Goal: Use online tool/utility: Utilize a website feature to perform a specific function

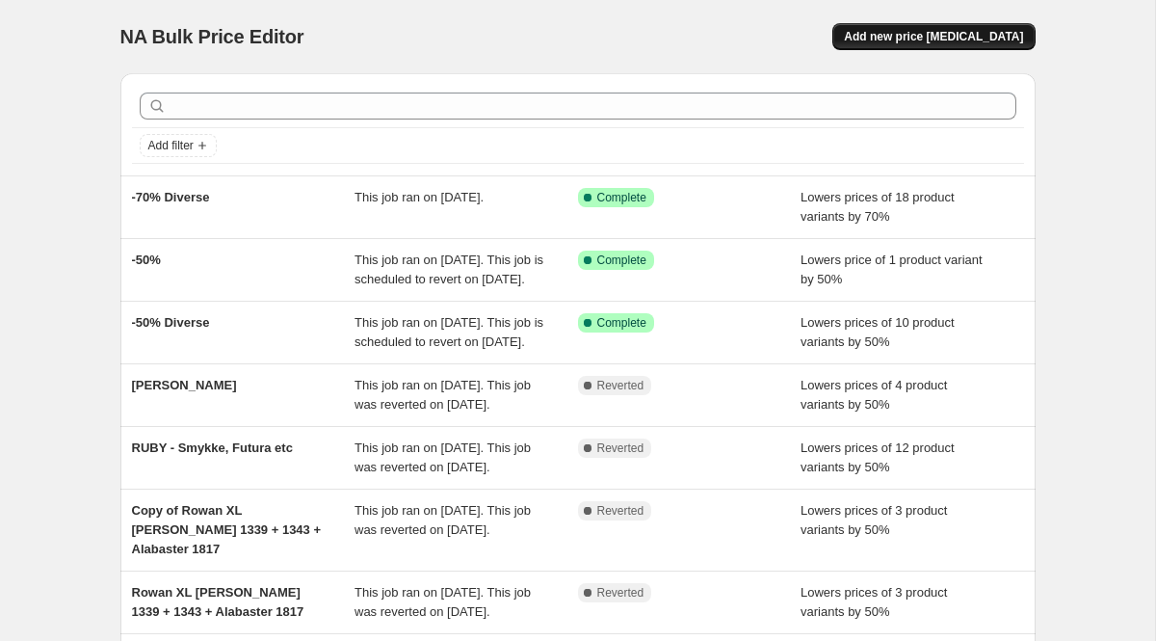
click at [996, 24] on button "Add new price [MEDICAL_DATA]" at bounding box center [933, 36] width 202 height 27
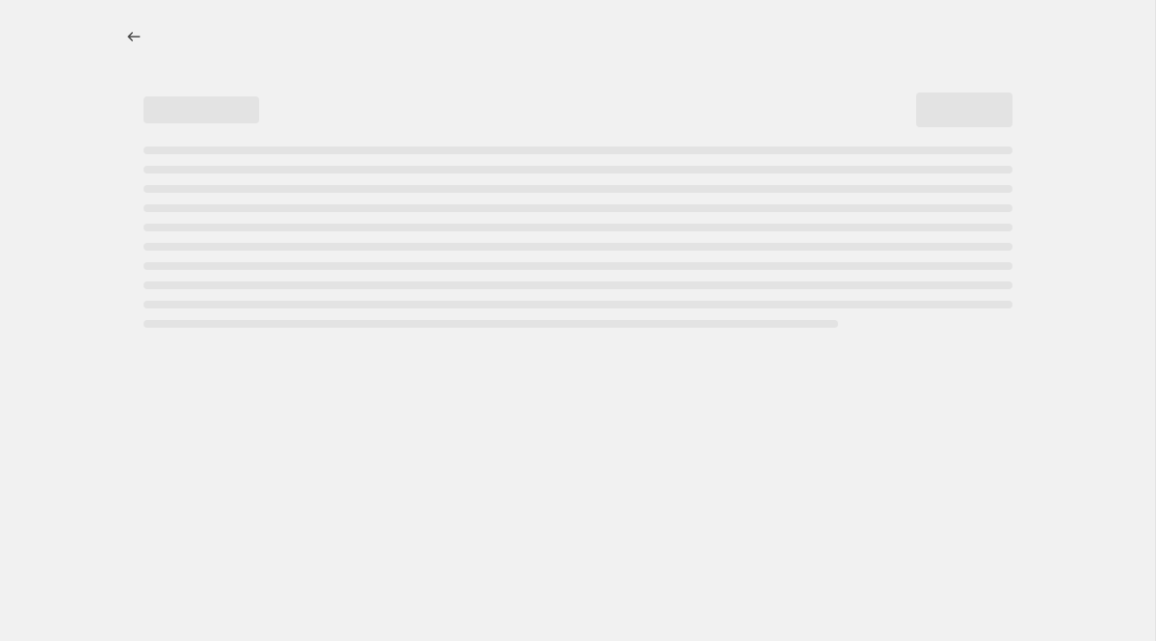
select select "percentage"
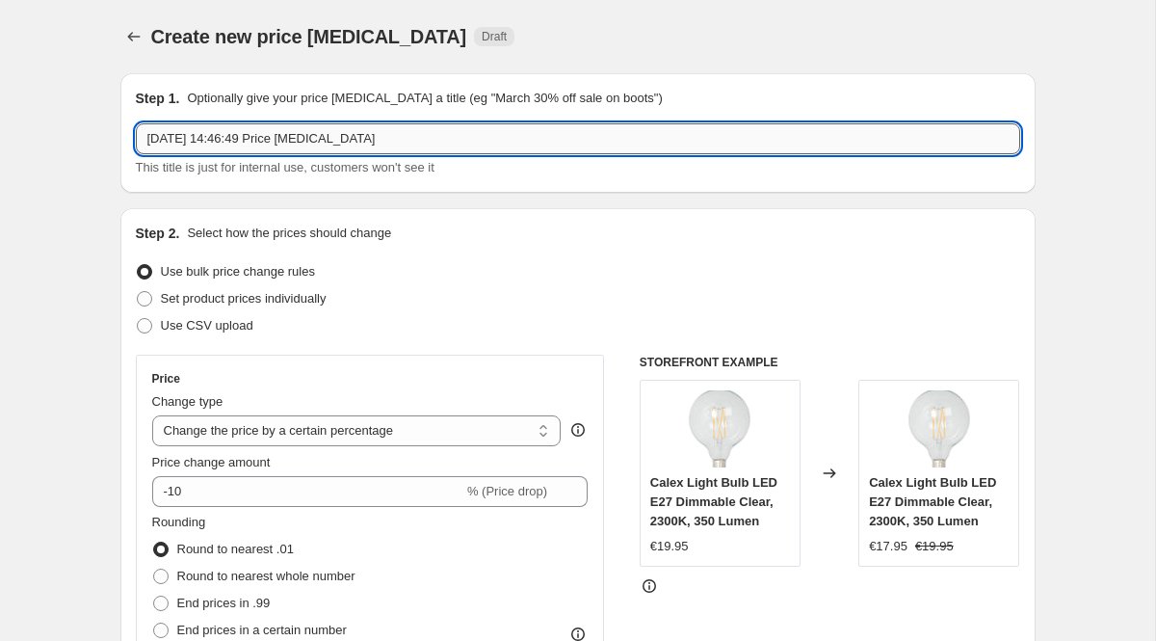
click at [409, 141] on input "[DATE] 14:46:49 Price [MEDICAL_DATA]" at bounding box center [578, 138] width 884 height 31
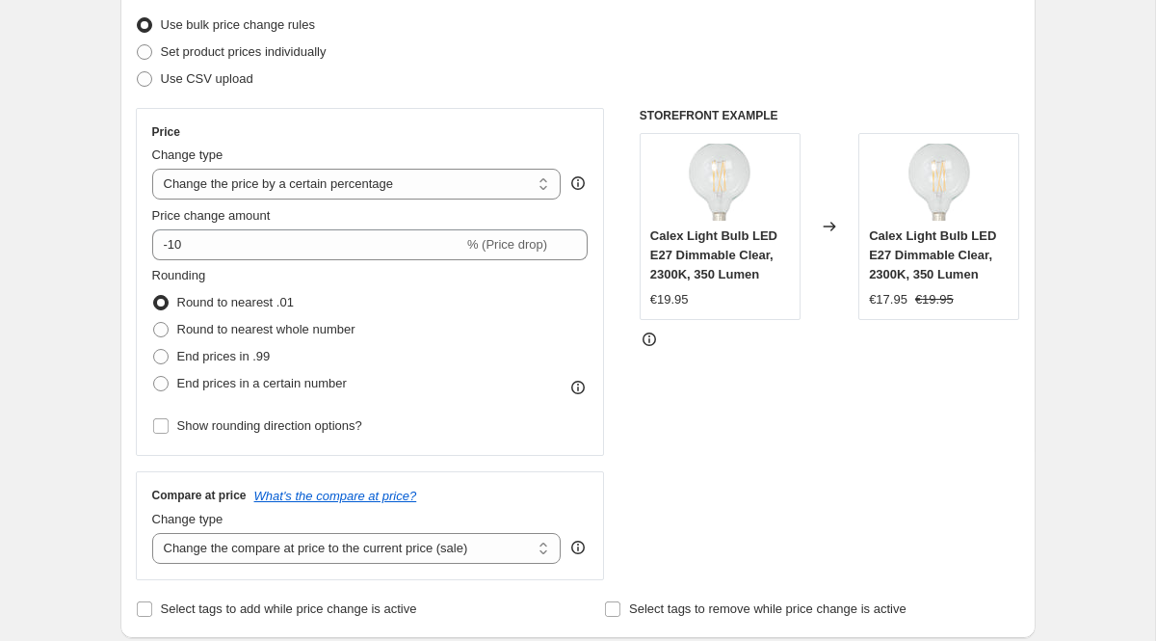
scroll to position [248, 0]
type input "A-spire"
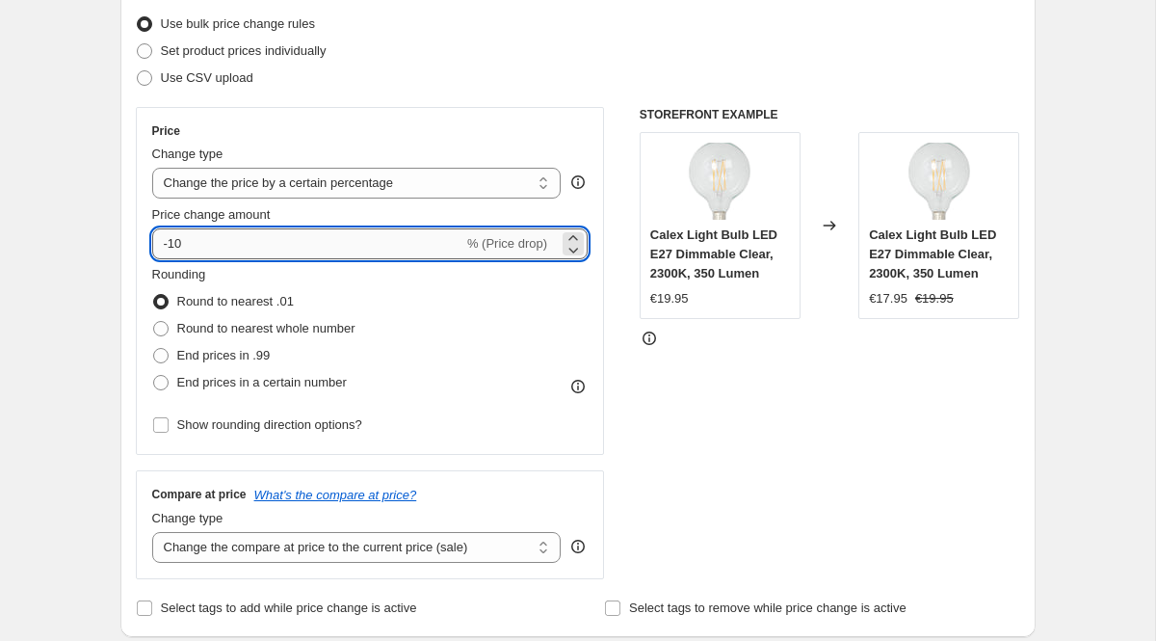
click at [214, 249] on input "-10" at bounding box center [307, 243] width 311 height 31
type input "-1"
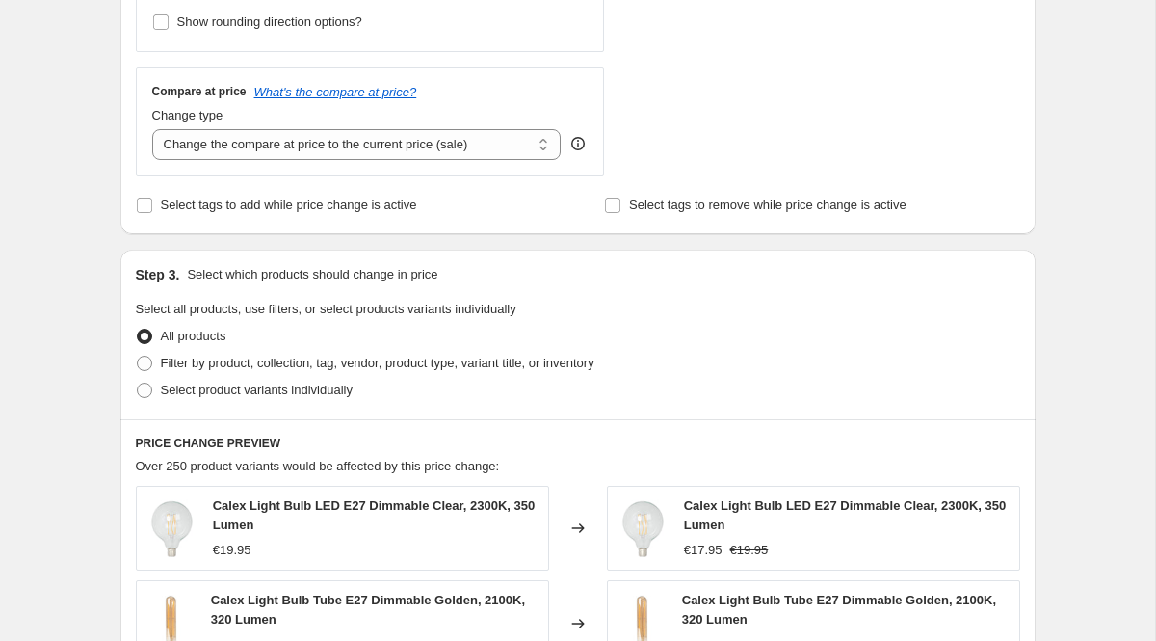
scroll to position [683, 0]
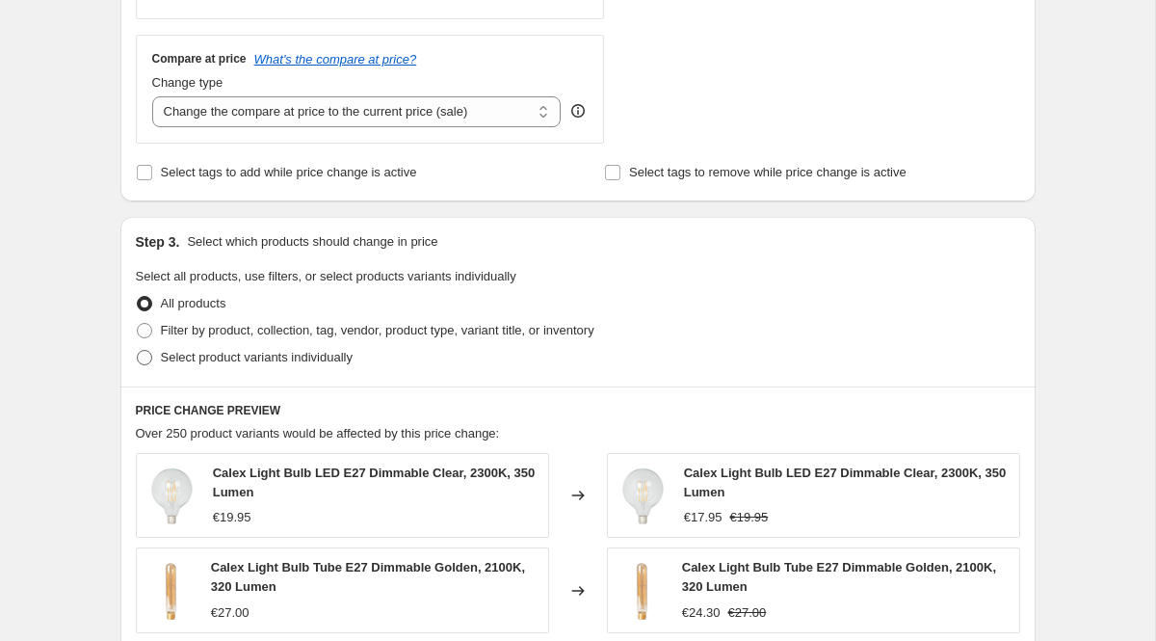
type input "-50"
click at [266, 354] on span "Select product variants individually" at bounding box center [257, 357] width 192 height 14
click at [138, 351] on input "Select product variants individually" at bounding box center [137, 350] width 1 height 1
radio input "true"
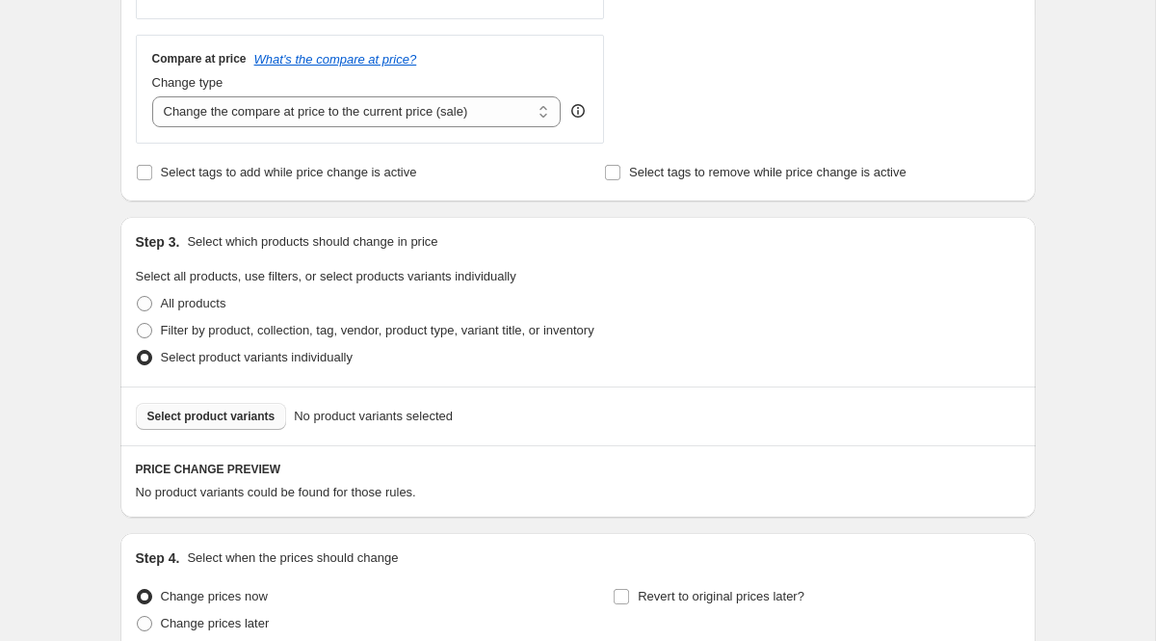
click at [240, 421] on span "Select product variants" at bounding box center [211, 415] width 128 height 15
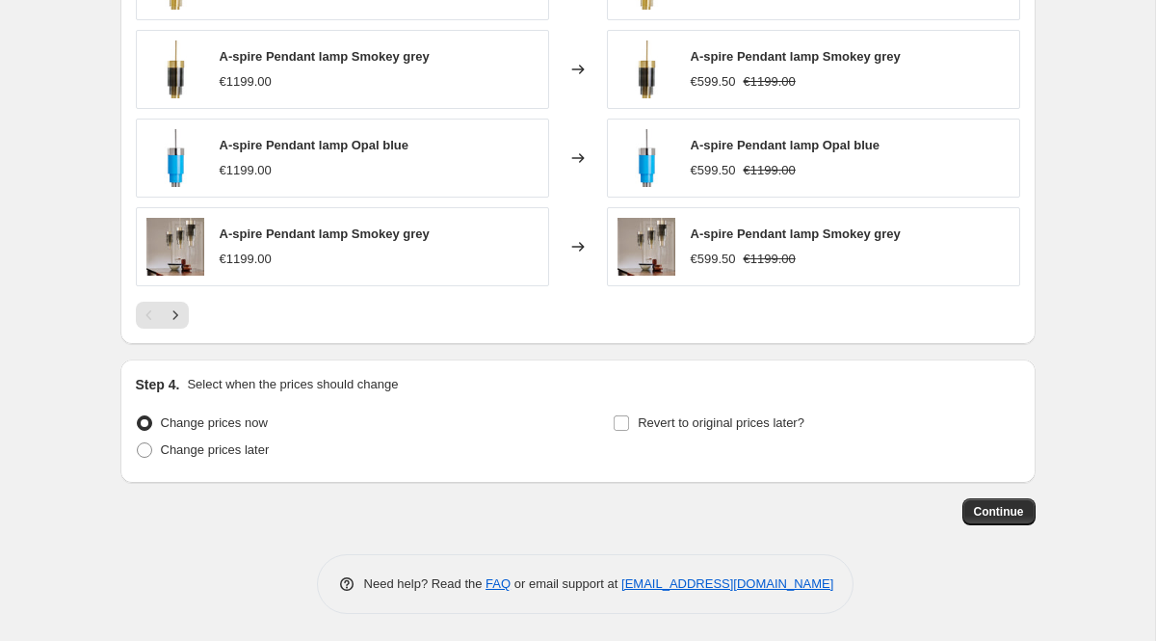
scroll to position [1344, 0]
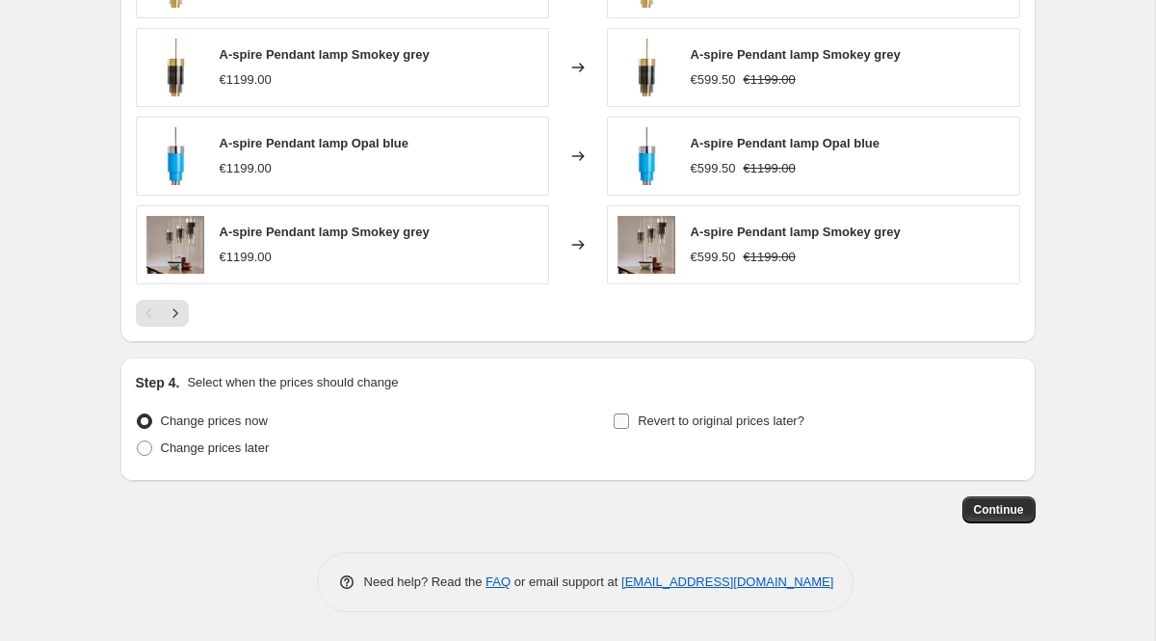
click at [795, 413] on span "Revert to original prices later?" at bounding box center [721, 420] width 167 height 14
click at [629, 413] on input "Revert to original prices later?" at bounding box center [621, 420] width 15 height 15
checkbox input "true"
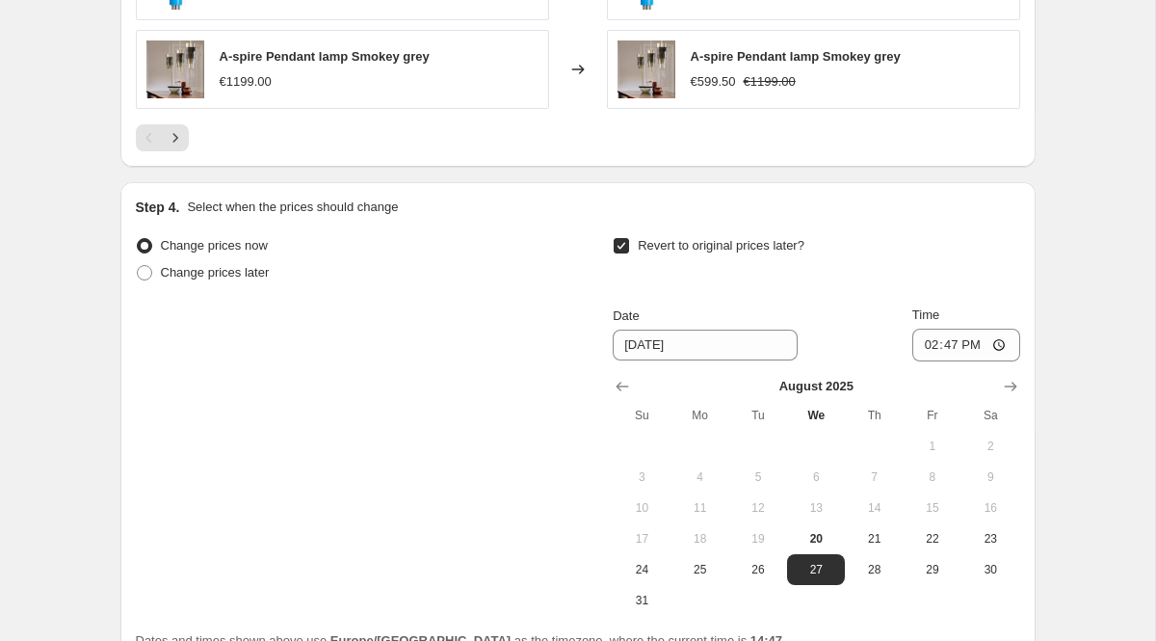
scroll to position [1521, 0]
click at [1010, 375] on icon "Show next month, September 2025" at bounding box center [1010, 384] width 19 height 19
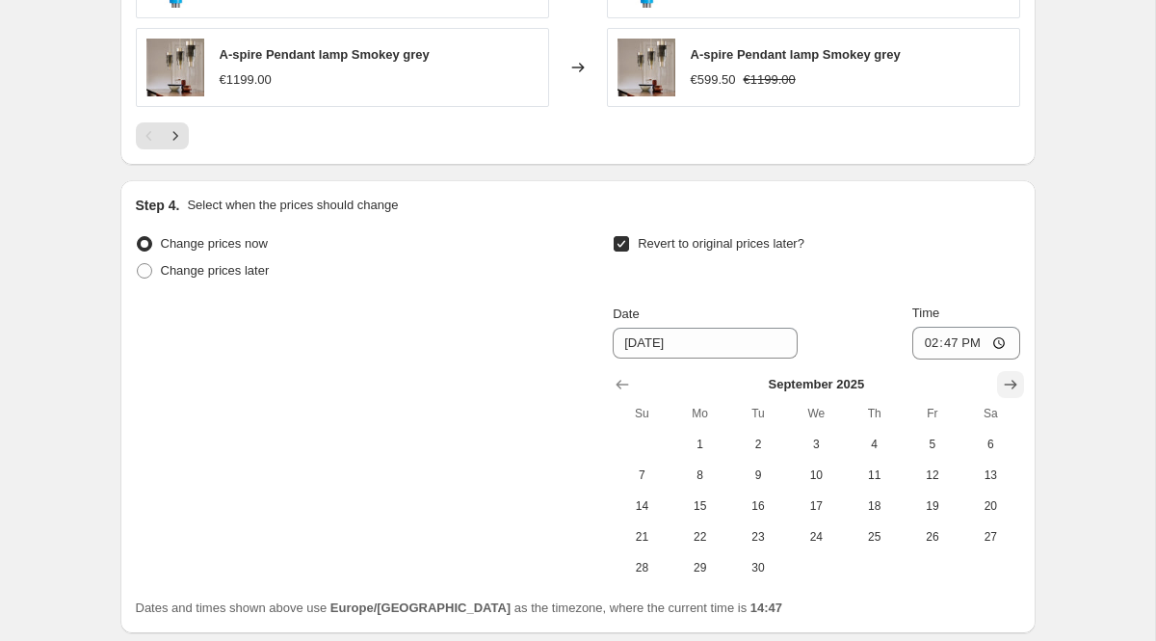
click at [1010, 375] on icon "Show next month, October 2025" at bounding box center [1010, 384] width 19 height 19
click at [1010, 375] on icon "Show next month, November 2025" at bounding box center [1010, 384] width 19 height 19
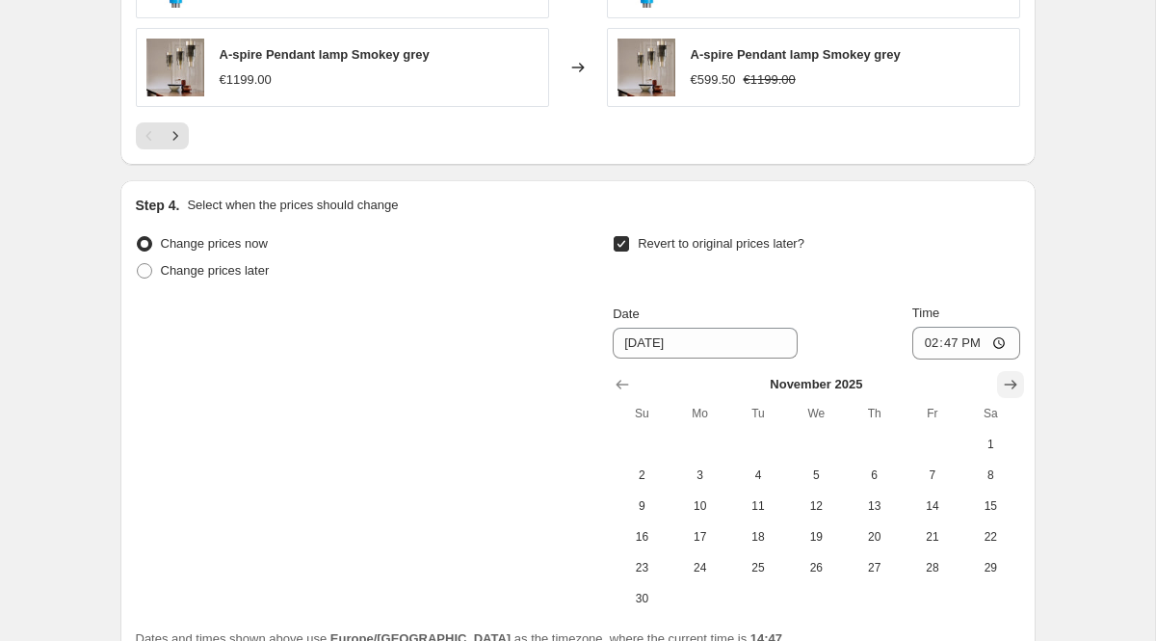
click at [1010, 375] on icon "Show next month, December 2025" at bounding box center [1010, 384] width 19 height 19
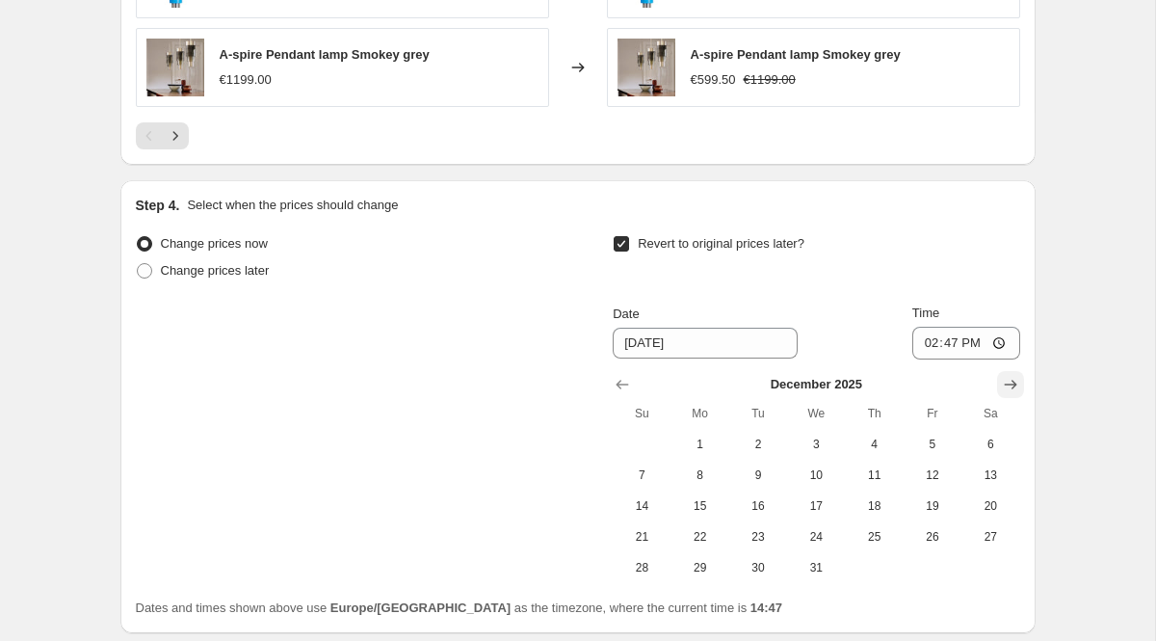
click at [1010, 375] on icon "Show next month, January 2026" at bounding box center [1010, 384] width 19 height 19
click at [865, 441] on span "1" at bounding box center [874, 443] width 42 height 15
type input "[DATE]"
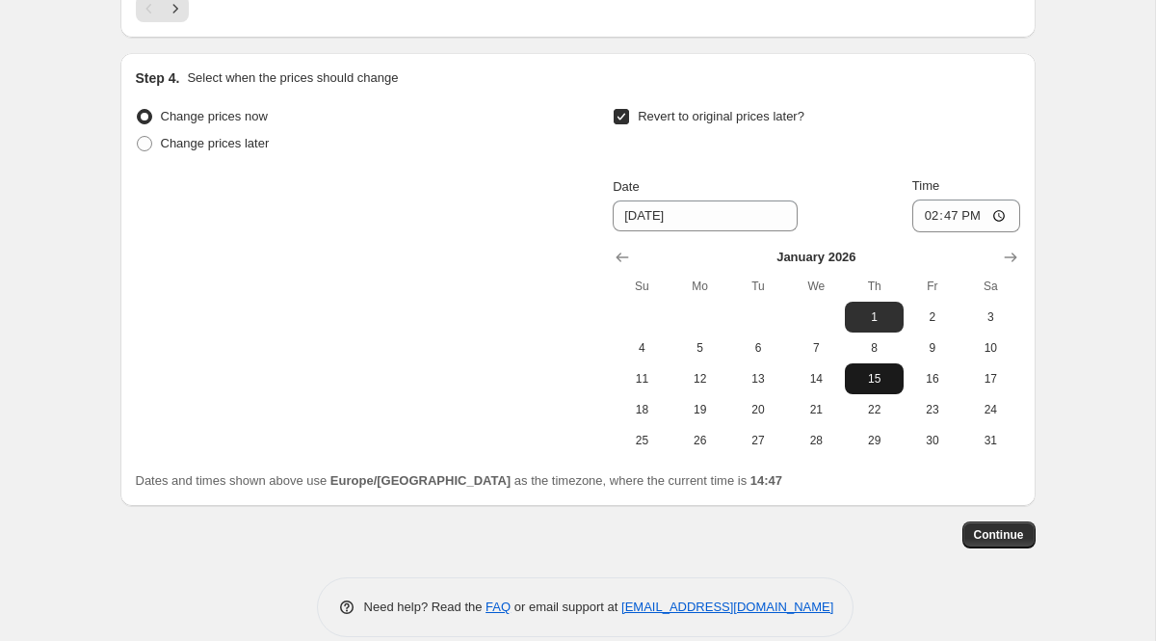
scroll to position [1649, 0]
click at [999, 528] on span "Continue" at bounding box center [999, 533] width 50 height 15
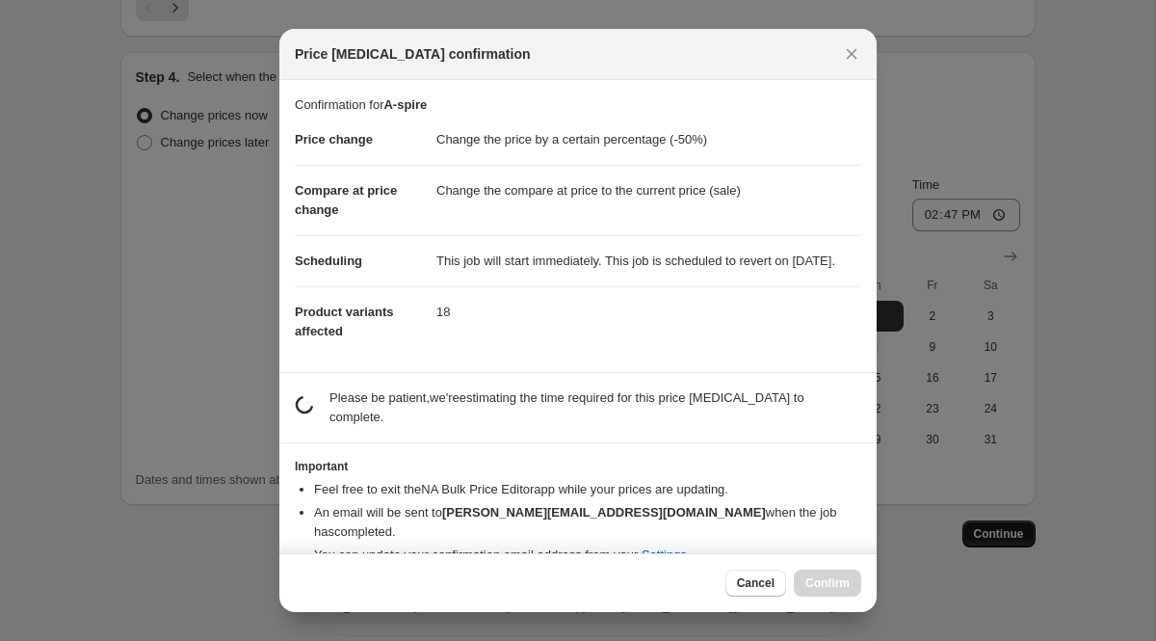
scroll to position [0, 0]
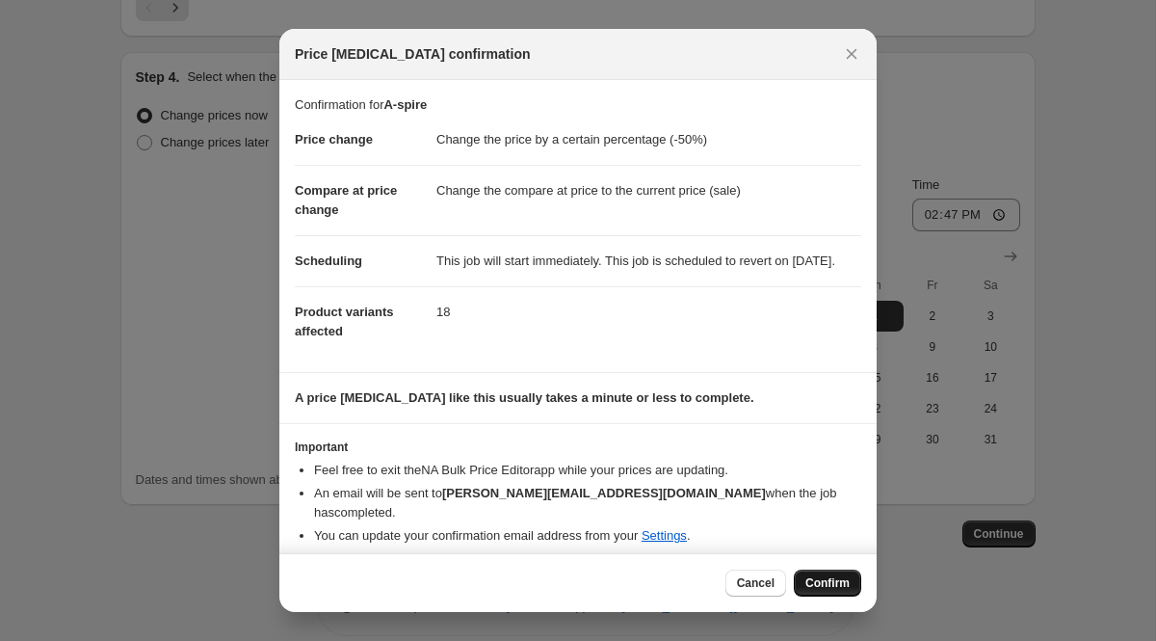
click at [805, 580] on span "Confirm" at bounding box center [827, 582] width 44 height 15
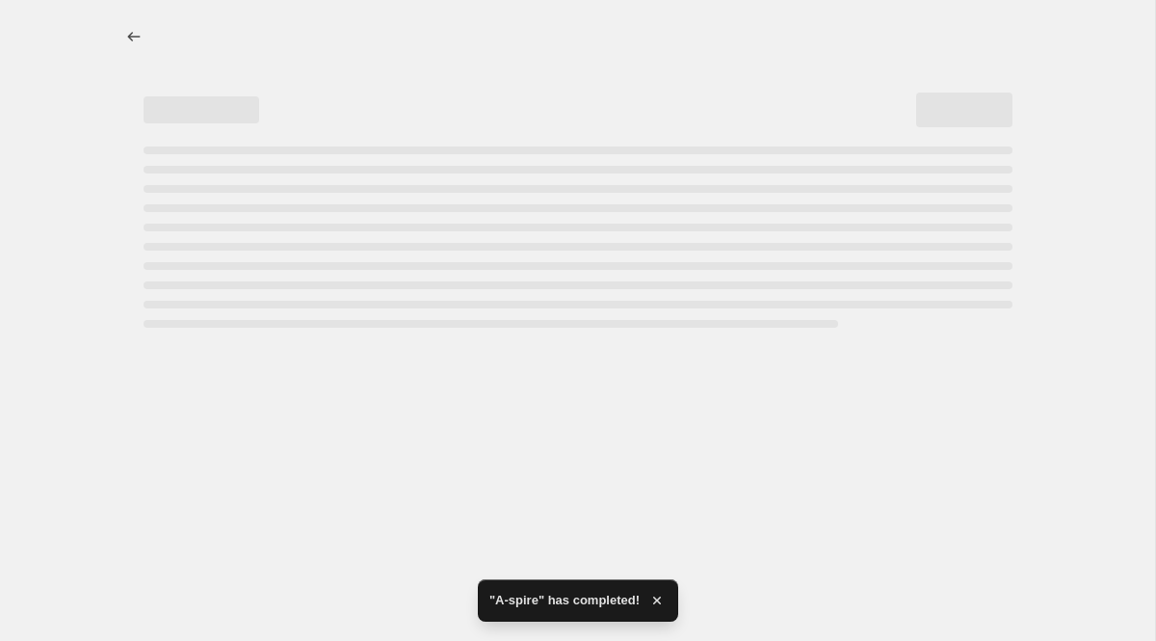
select select "percentage"
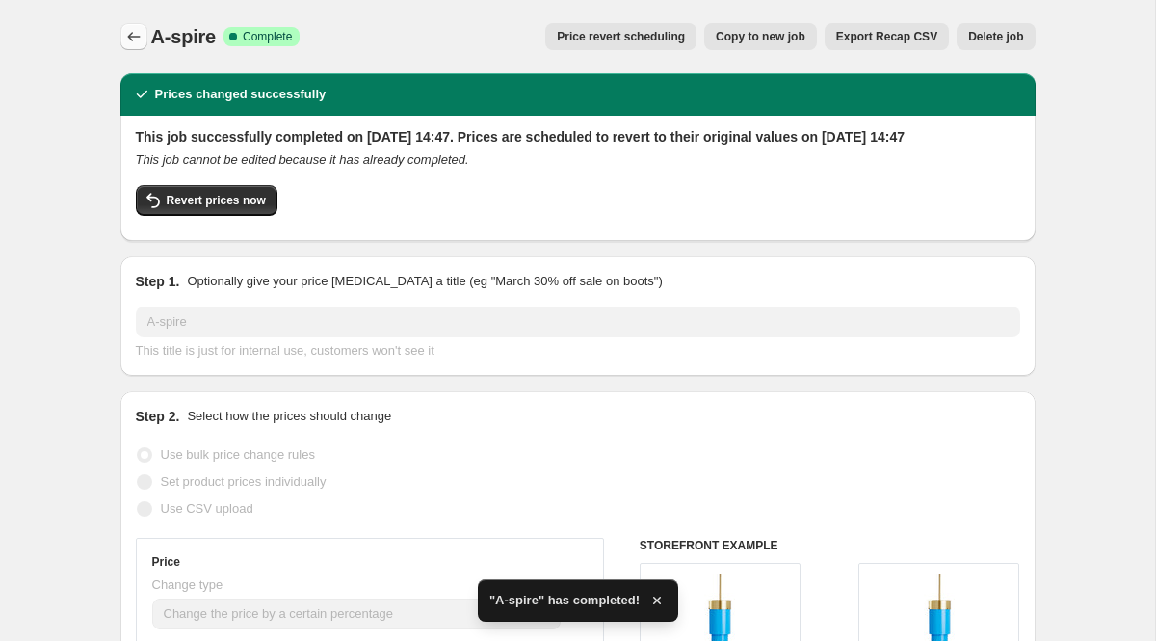
click at [135, 36] on icon "Price change jobs" at bounding box center [133, 36] width 19 height 19
